Goal: Information Seeking & Learning: Learn about a topic

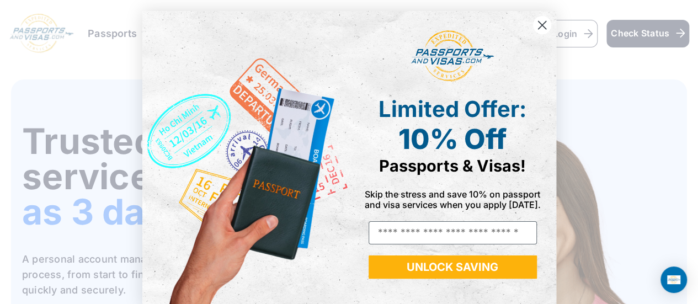
click at [540, 31] on circle "Close dialog" at bounding box center [541, 25] width 18 height 18
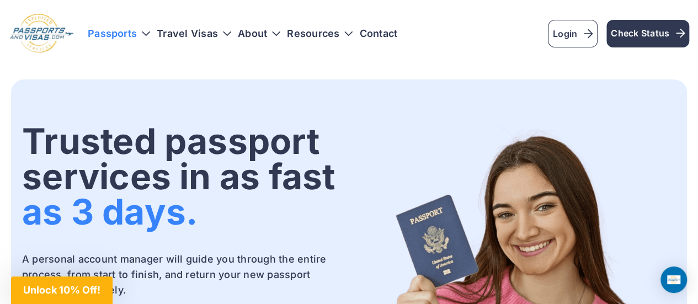
click at [148, 31] on h3 "Passports" at bounding box center [119, 33] width 62 height 11
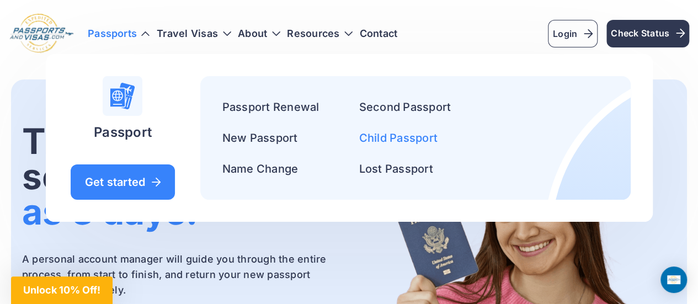
click at [389, 132] on link "Child Passport" at bounding box center [398, 137] width 78 height 13
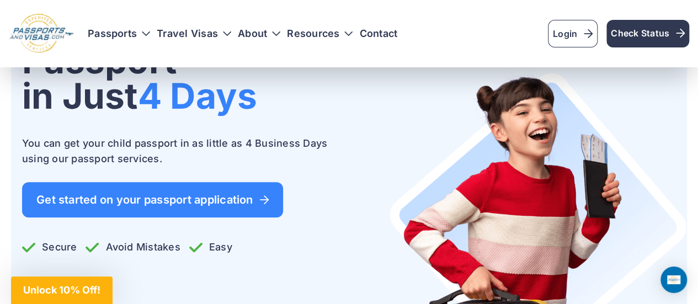
scroll to position [167, 0]
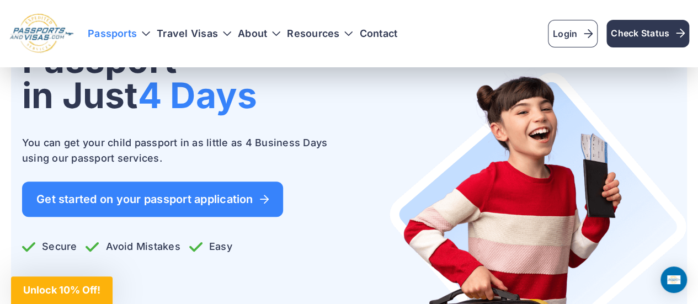
click at [149, 30] on h3 "Passports" at bounding box center [119, 33] width 62 height 11
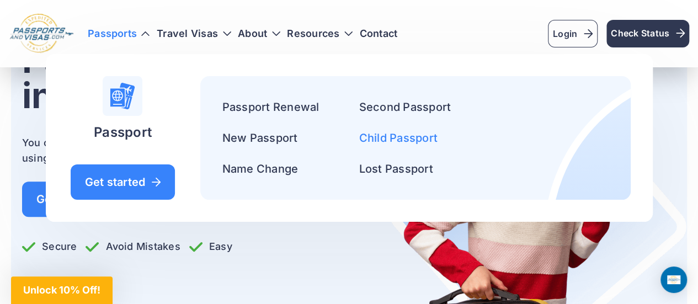
click at [381, 143] on link "Child Passport" at bounding box center [398, 137] width 78 height 13
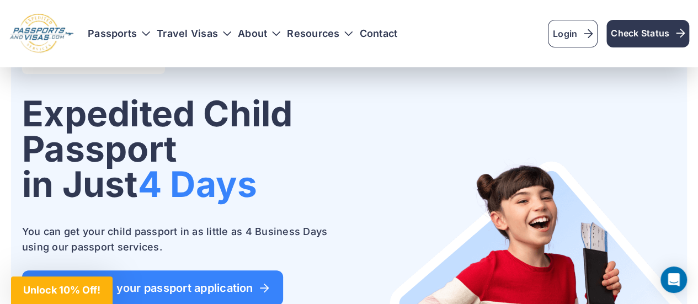
scroll to position [79, 0]
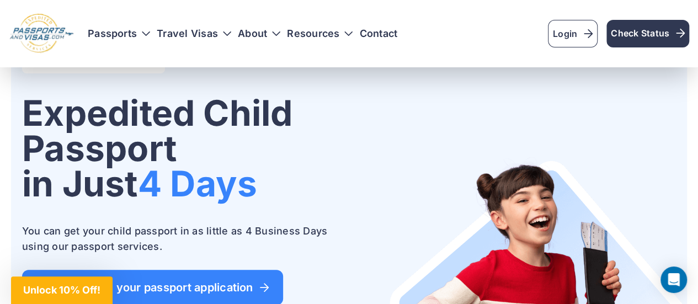
drag, startPoint x: 27, startPoint y: 115, endPoint x: 184, endPoint y: 149, distance: 160.8
click at [184, 149] on h1 "Expedited Child Passport in Just 4 Days" at bounding box center [181, 148] width 318 height 106
copy h1 "Expedited Child Passport"
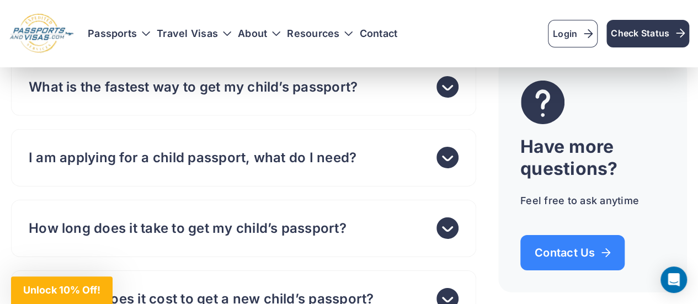
scroll to position [3748, 0]
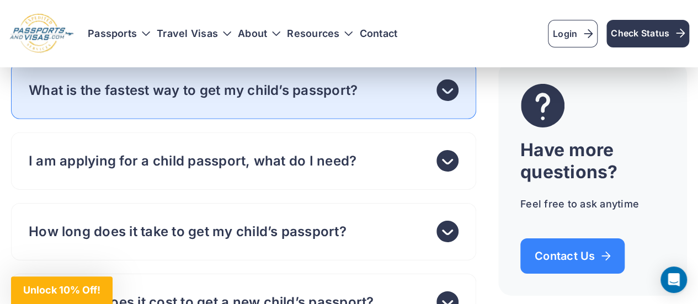
click at [389, 47] on div "Passports Passport Get started Passport Renewal" at bounding box center [388, 34] width 601 height 28
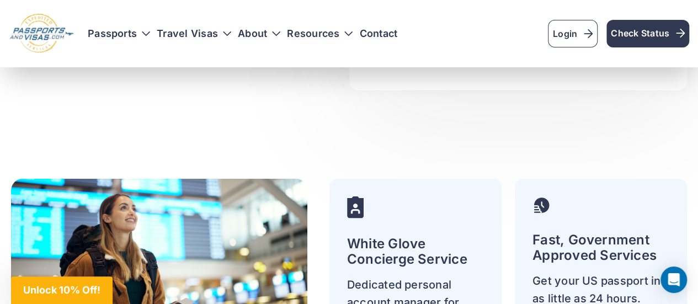
scroll to position [3104, 0]
